Goal: Task Accomplishment & Management: Manage account settings

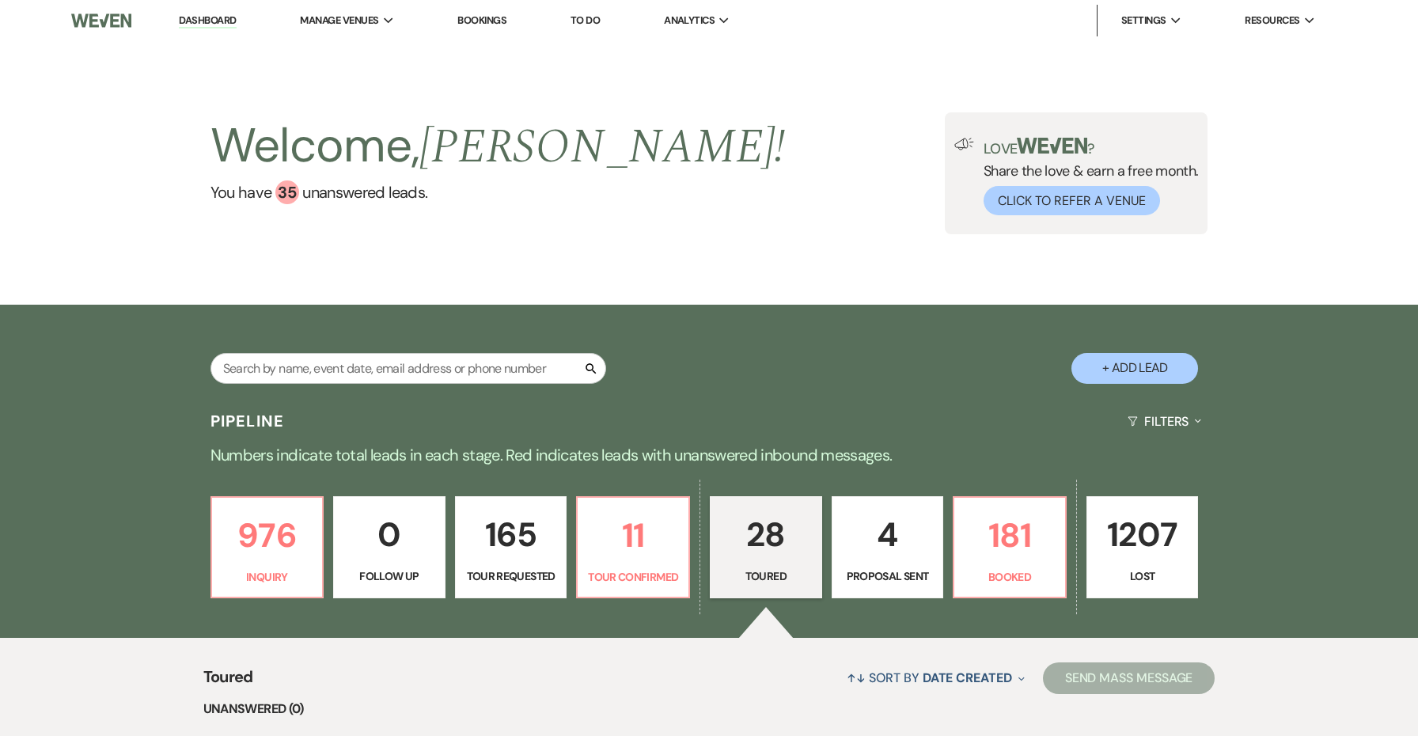
select select "5"
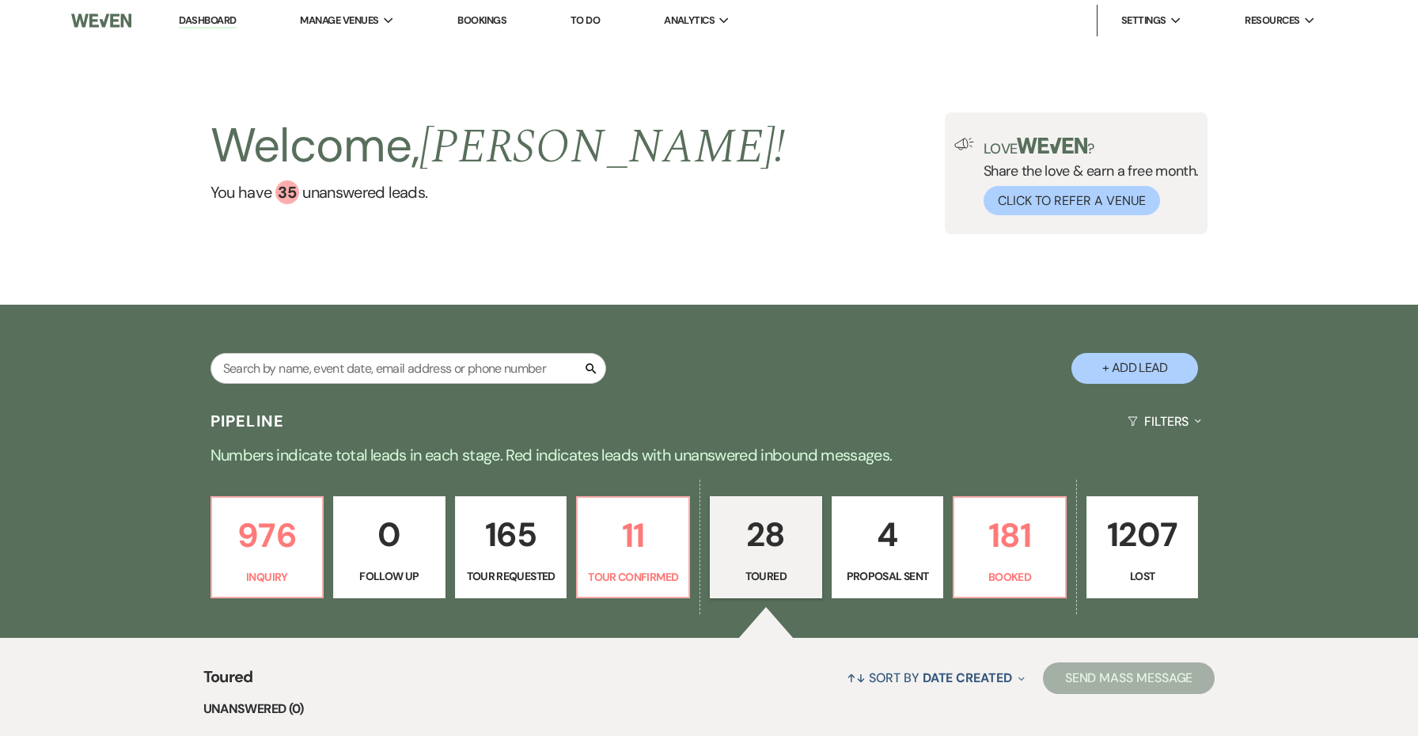
select select "5"
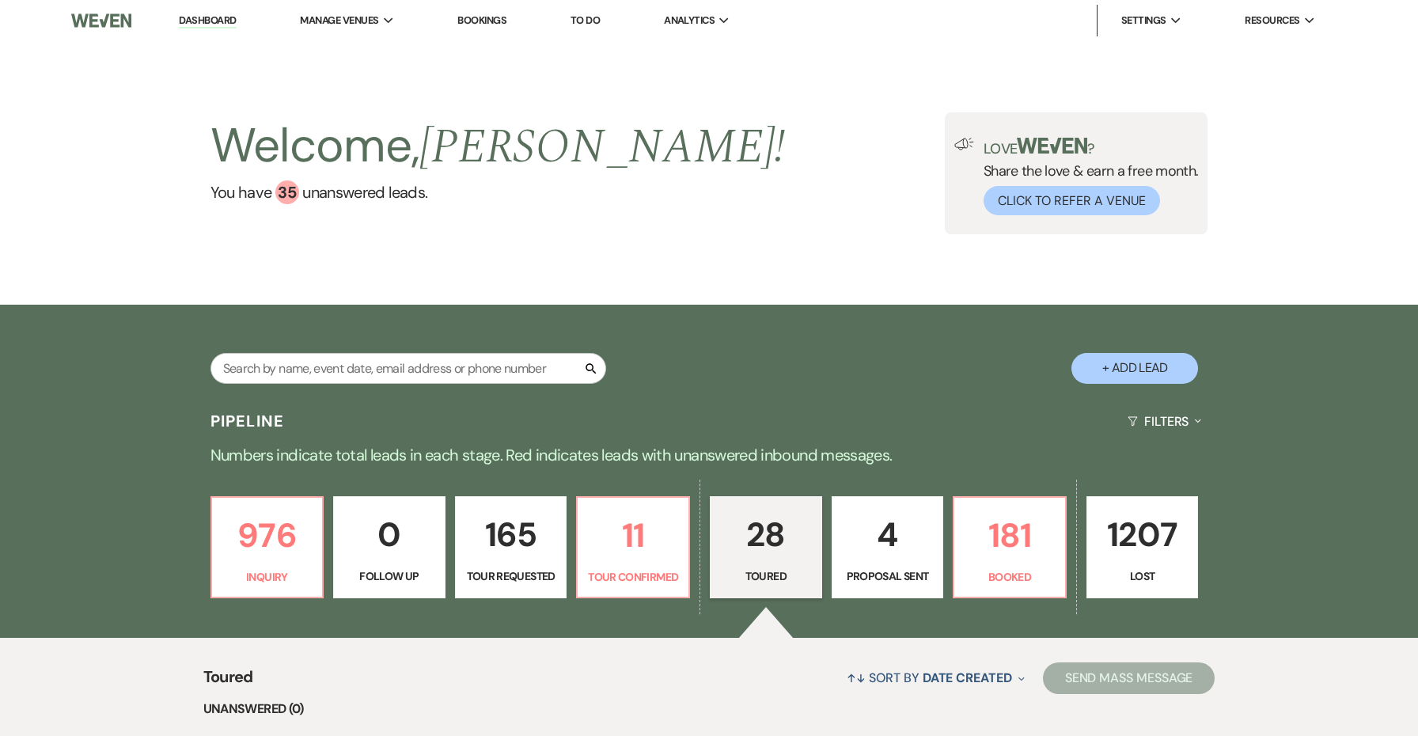
select select "5"
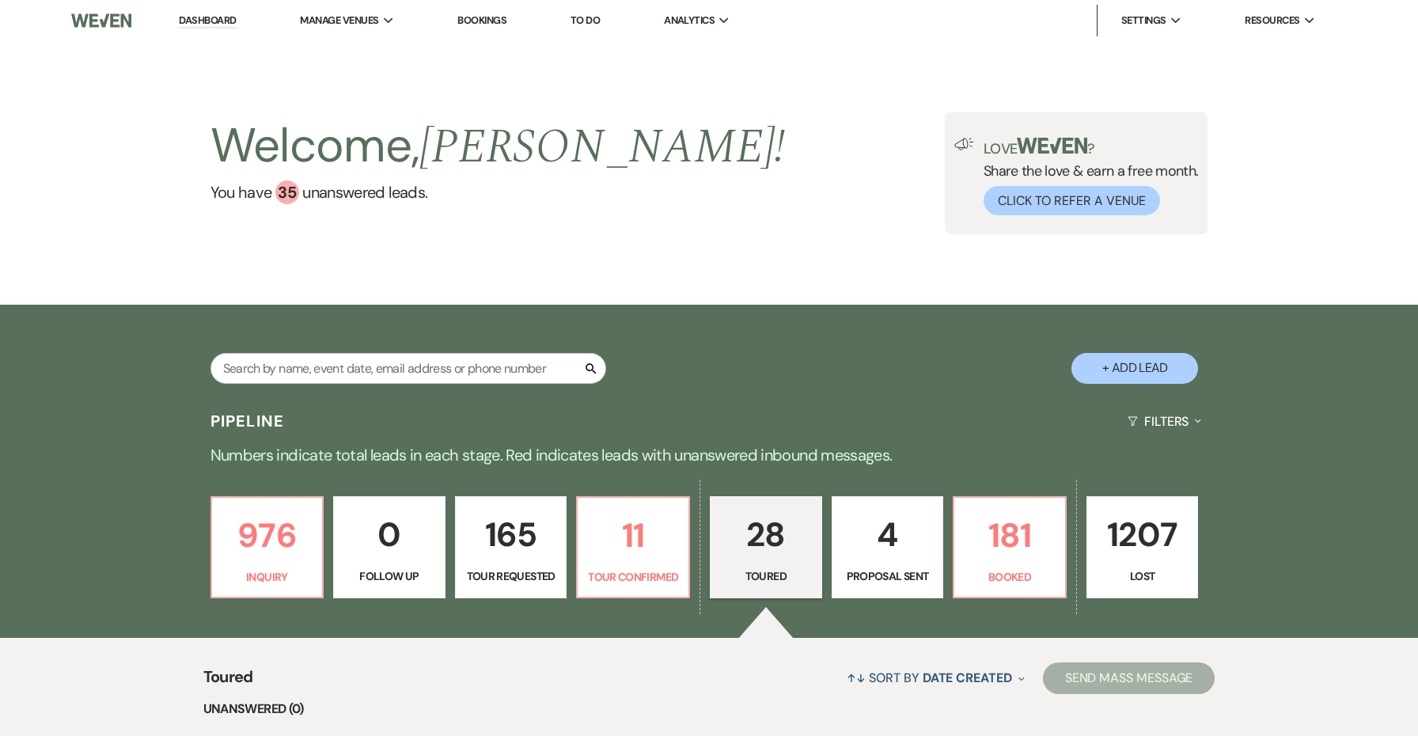
select select "5"
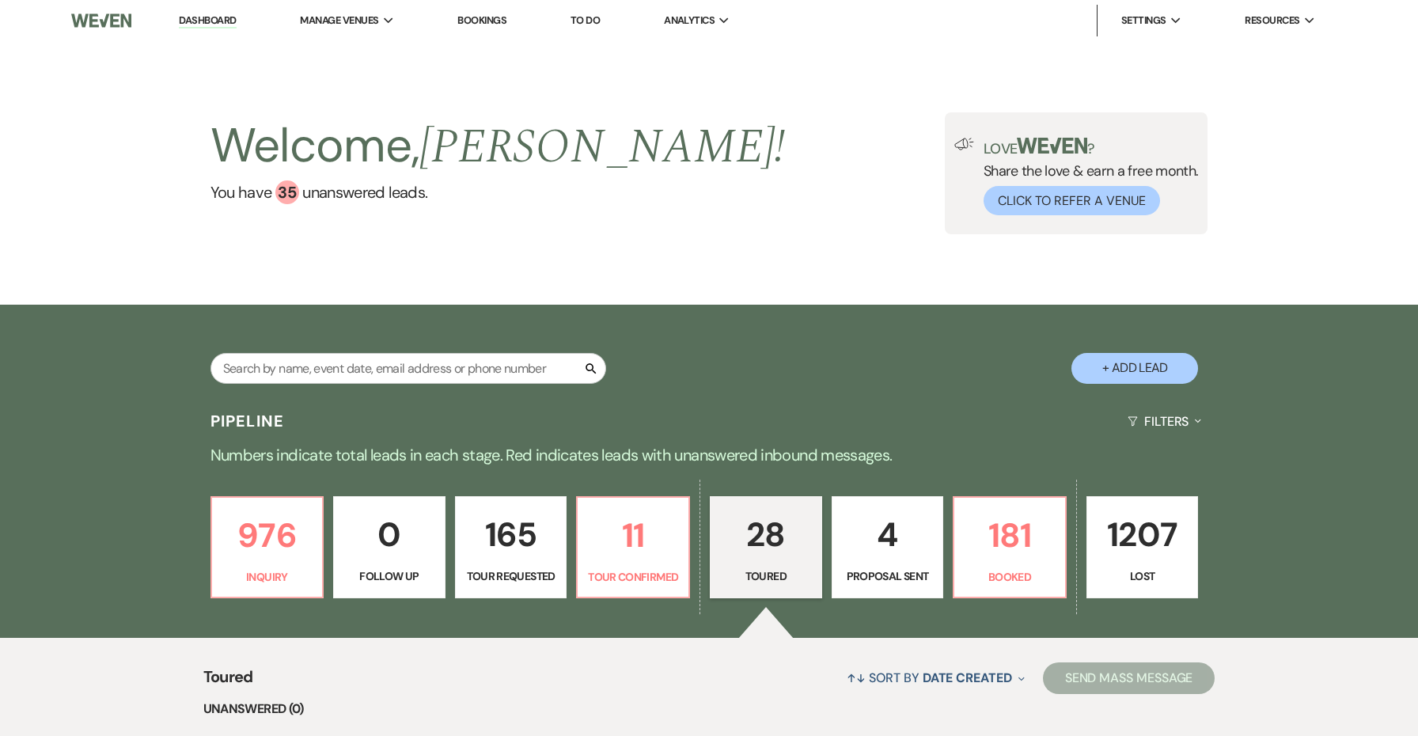
select select "5"
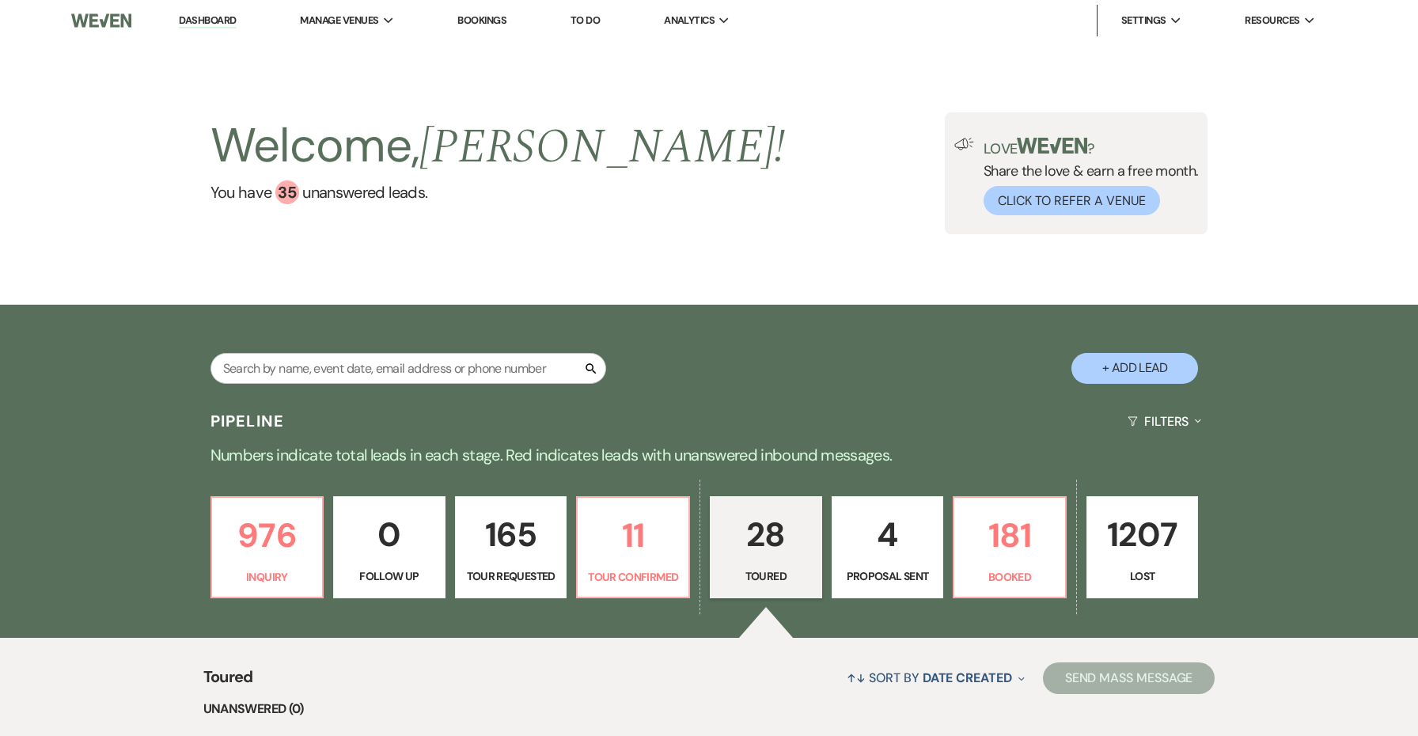
select select "5"
click at [1012, 550] on p "181" at bounding box center [1009, 535] width 92 height 53
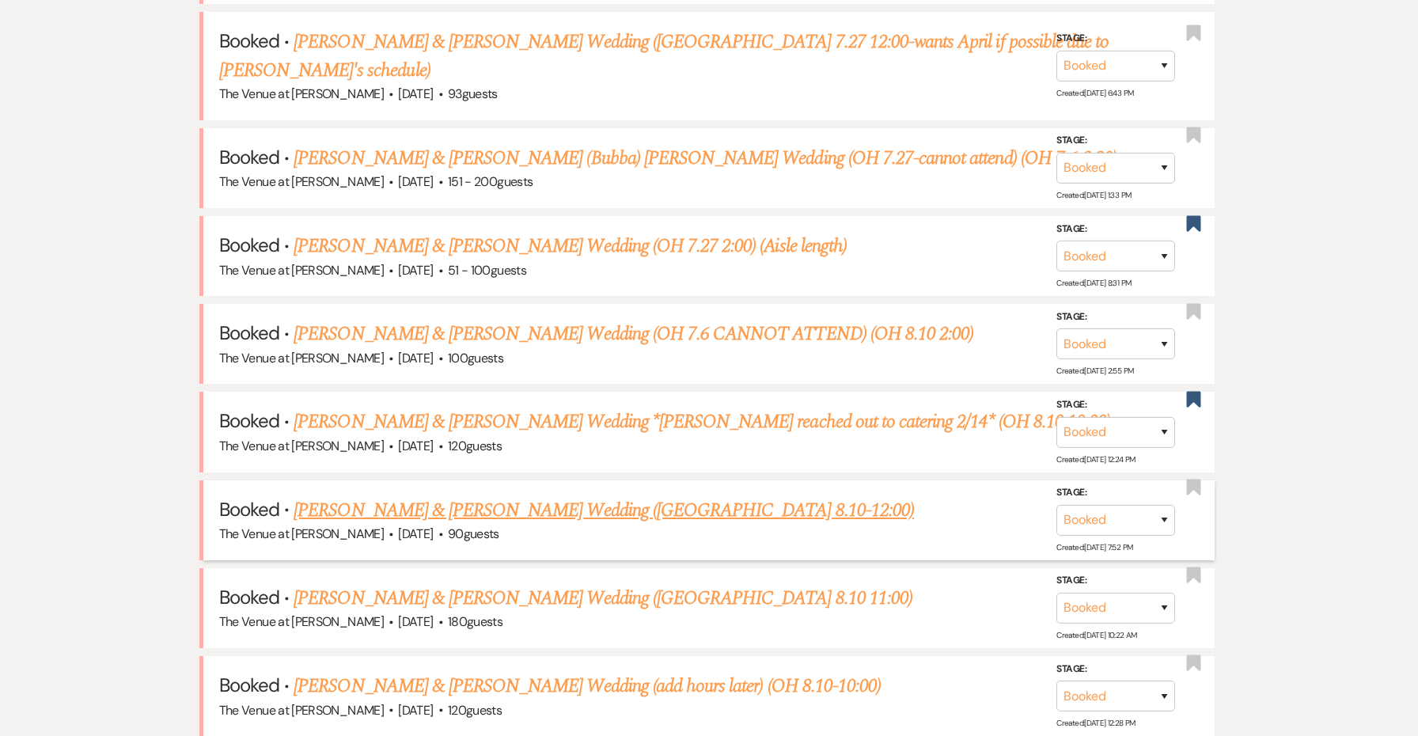
scroll to position [805, 0]
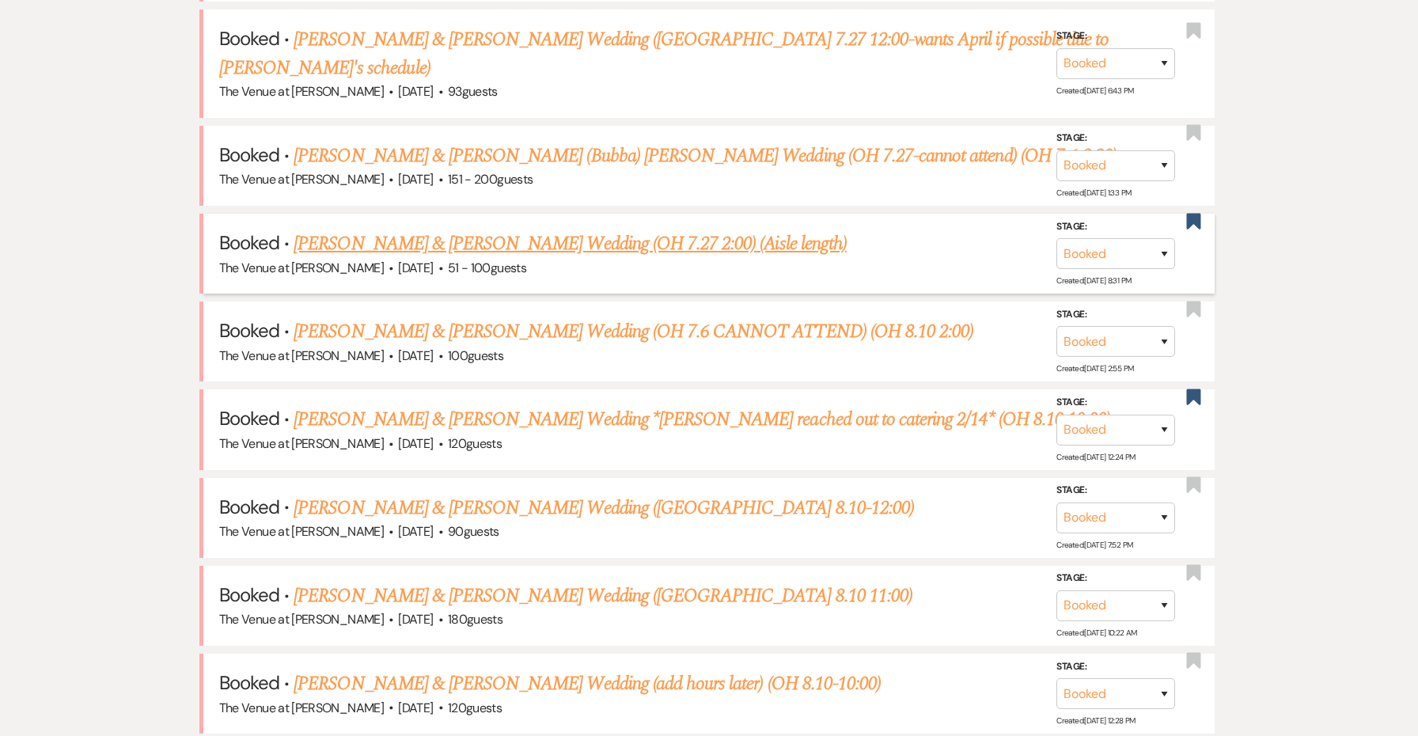
click at [695, 229] on link "[PERSON_NAME] & [PERSON_NAME] Wedding (OH 7.27 2:00) (Aisle length)" at bounding box center [569, 243] width 553 height 28
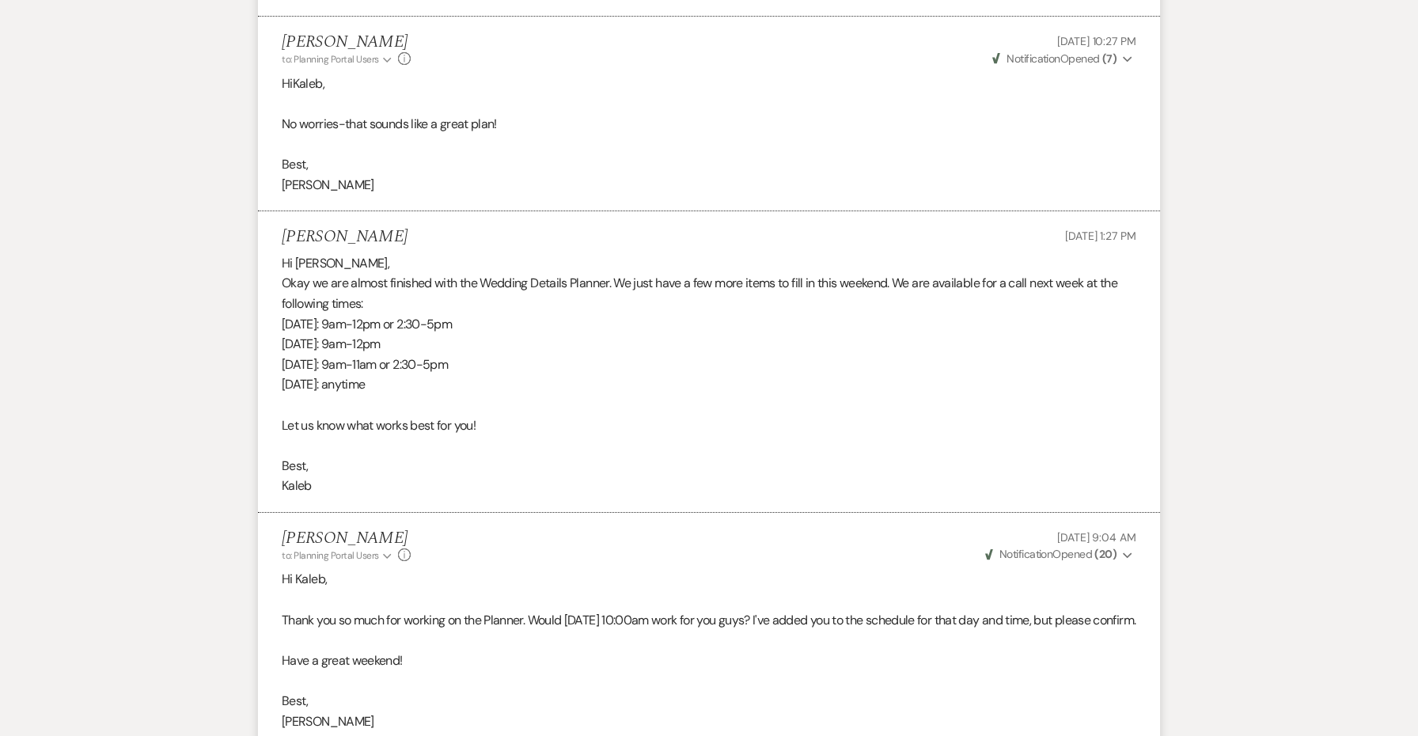
scroll to position [2448, 0]
